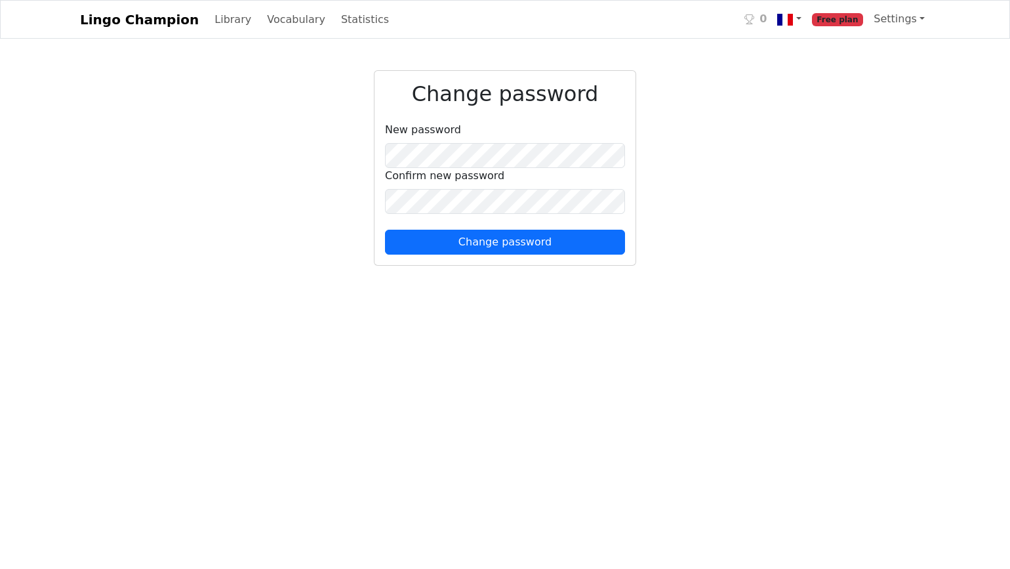
click at [304, 194] on div "Change password New password Confirm new password Change password" at bounding box center [505, 170] width 866 height 201
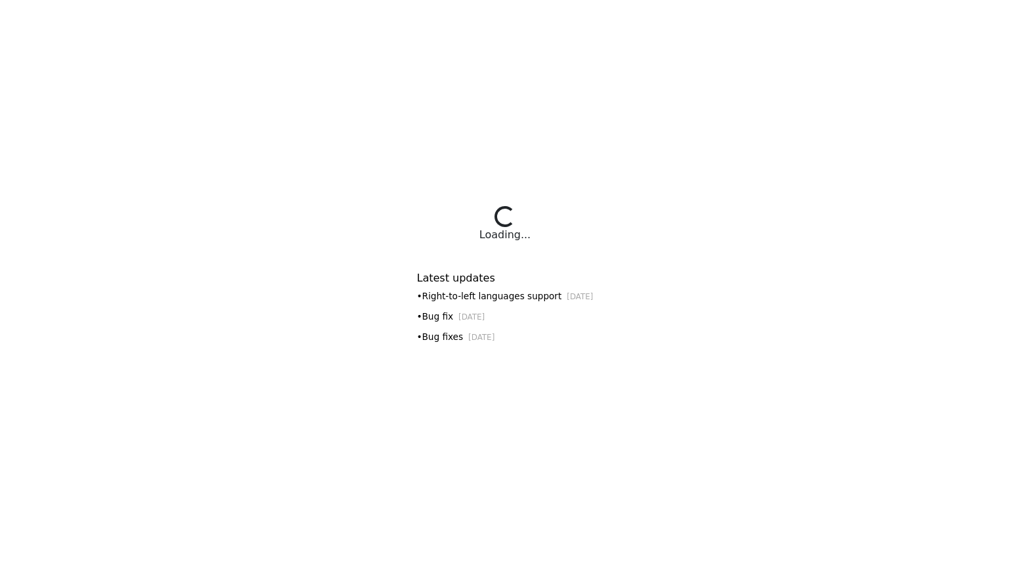
select select "**********"
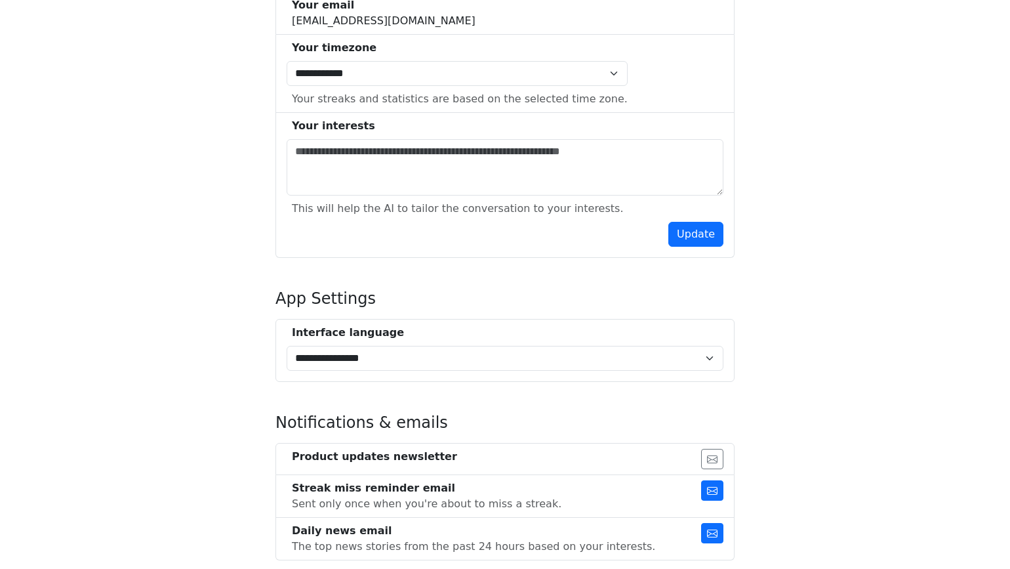
scroll to position [492, 0]
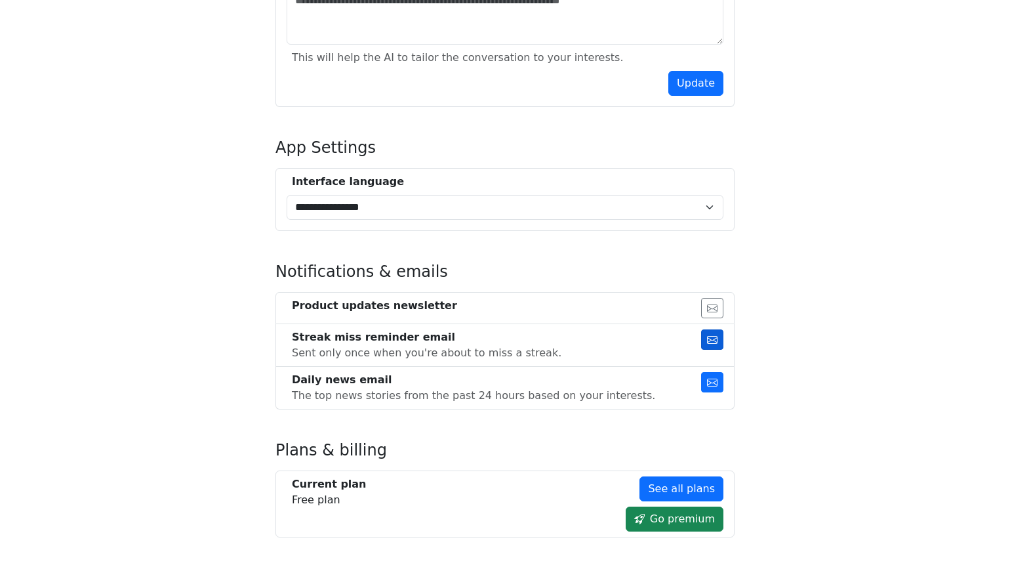
click at [720, 343] on button "button" at bounding box center [712, 339] width 22 height 20
click at [711, 384] on icon "button" at bounding box center [712, 382] width 10 height 8
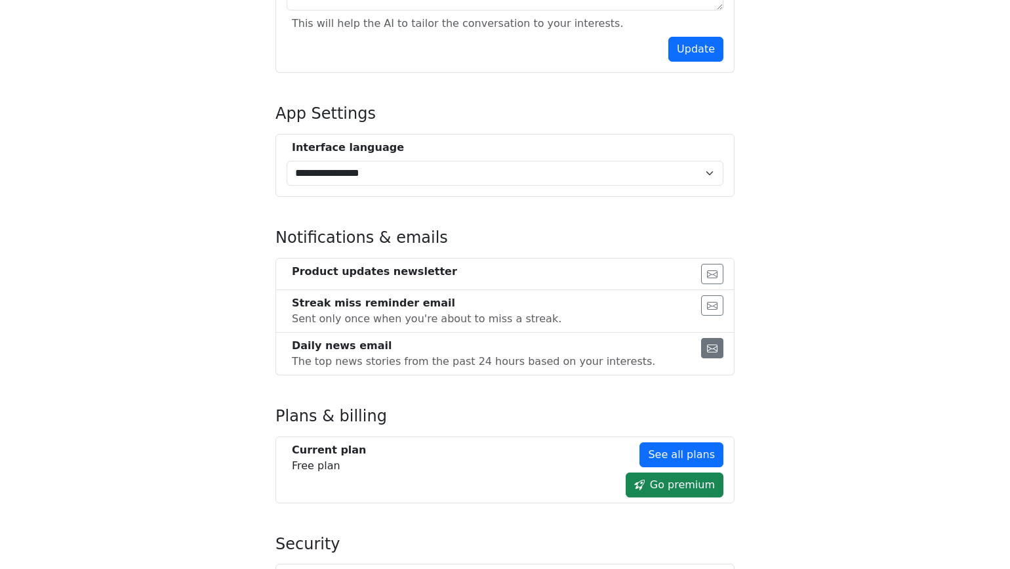
scroll to position [732, 0]
